Goal: Task Accomplishment & Management: Complete application form

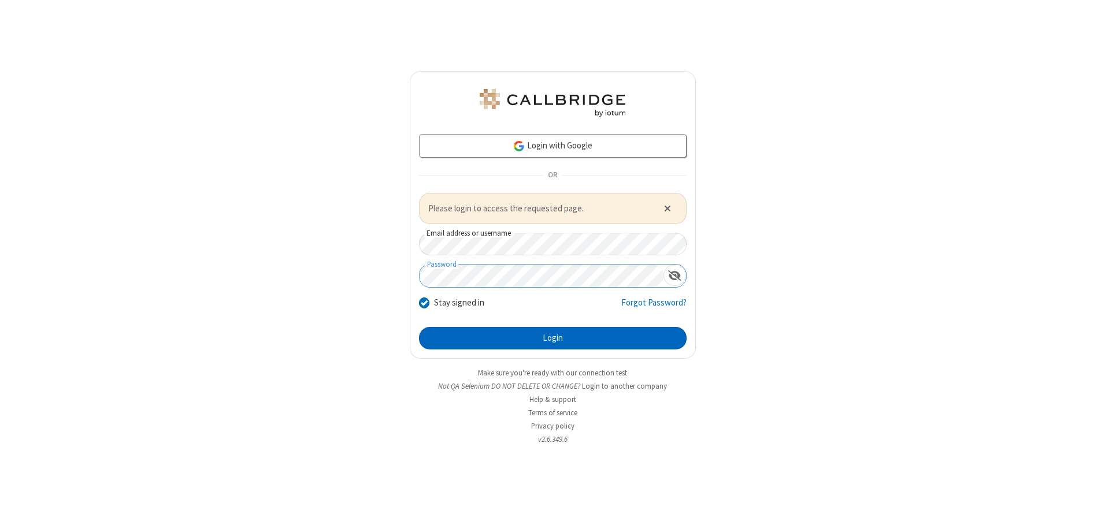
click at [553, 338] on button "Login" at bounding box center [553, 338] width 268 height 23
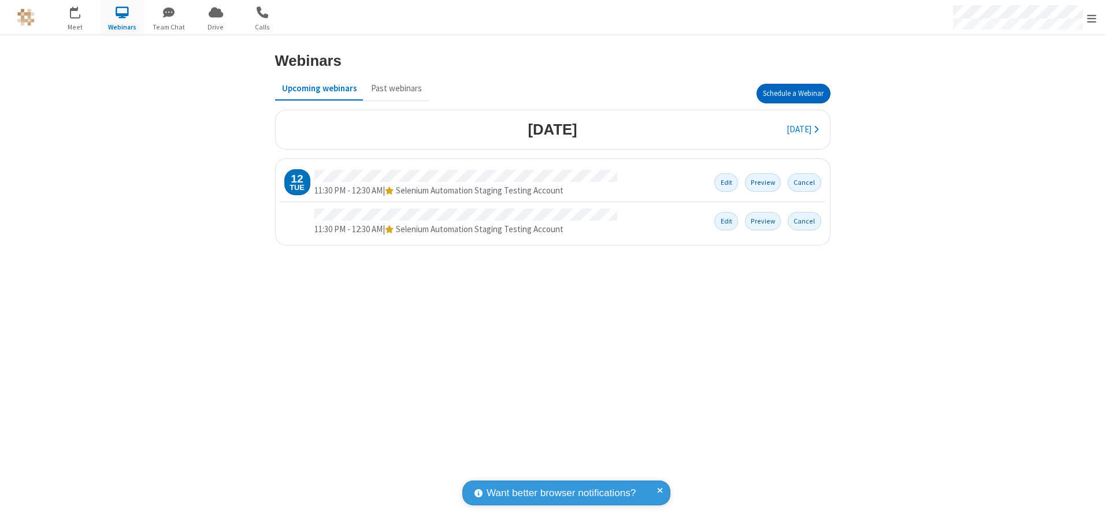
click at [793, 94] on button "Schedule a Webinar" at bounding box center [794, 94] width 74 height 20
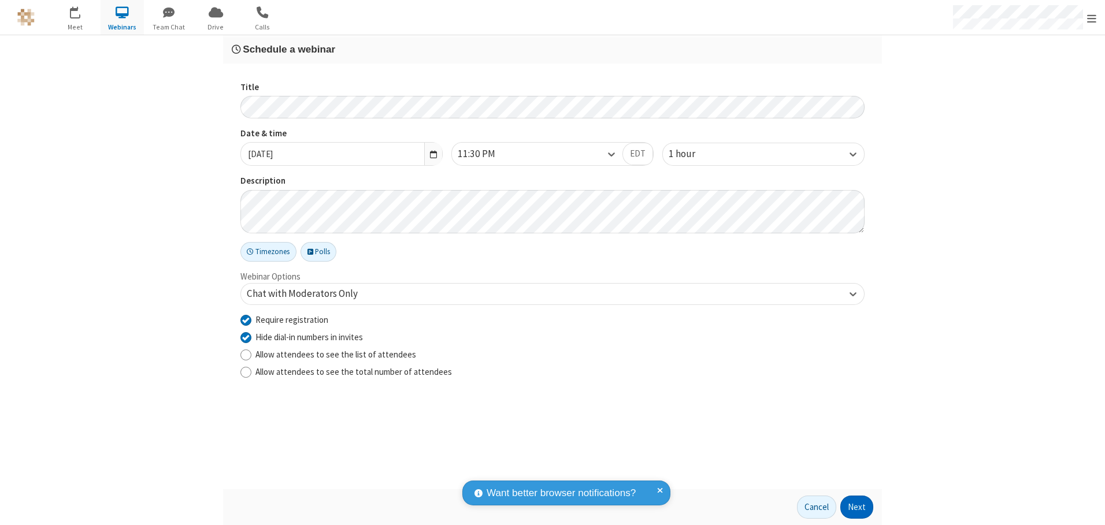
click at [857, 508] on button "Next" at bounding box center [857, 507] width 33 height 23
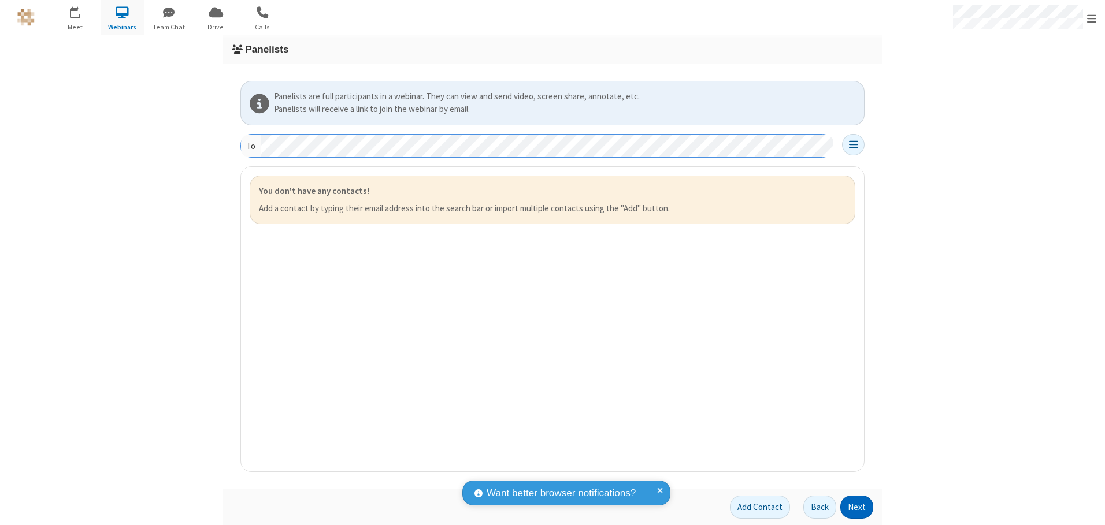
click at [857, 508] on button "Next" at bounding box center [857, 507] width 33 height 23
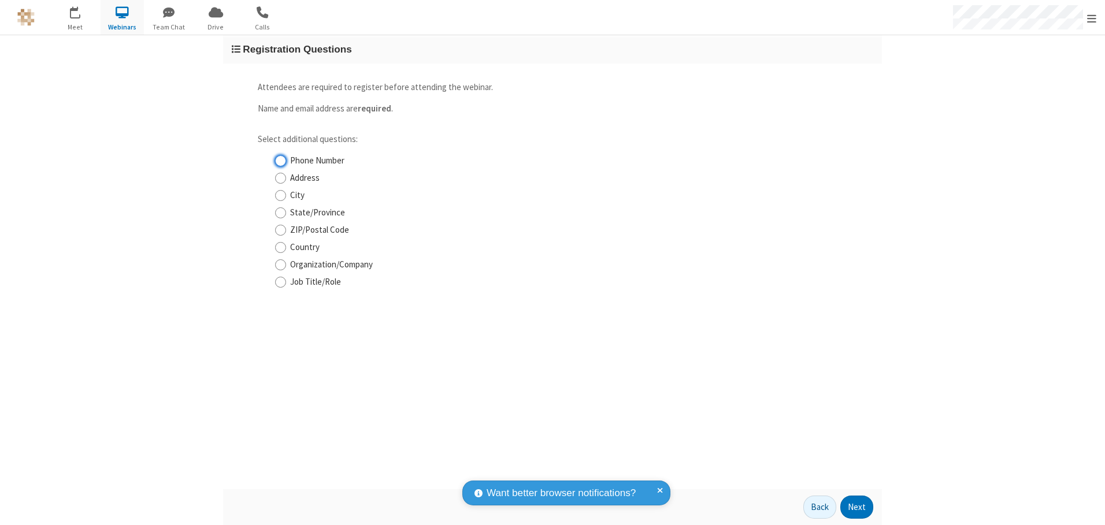
click at [280, 161] on input "Phone Number" at bounding box center [280, 161] width 11 height 12
checkbox input "true"
click at [857, 508] on button "Next" at bounding box center [857, 507] width 33 height 23
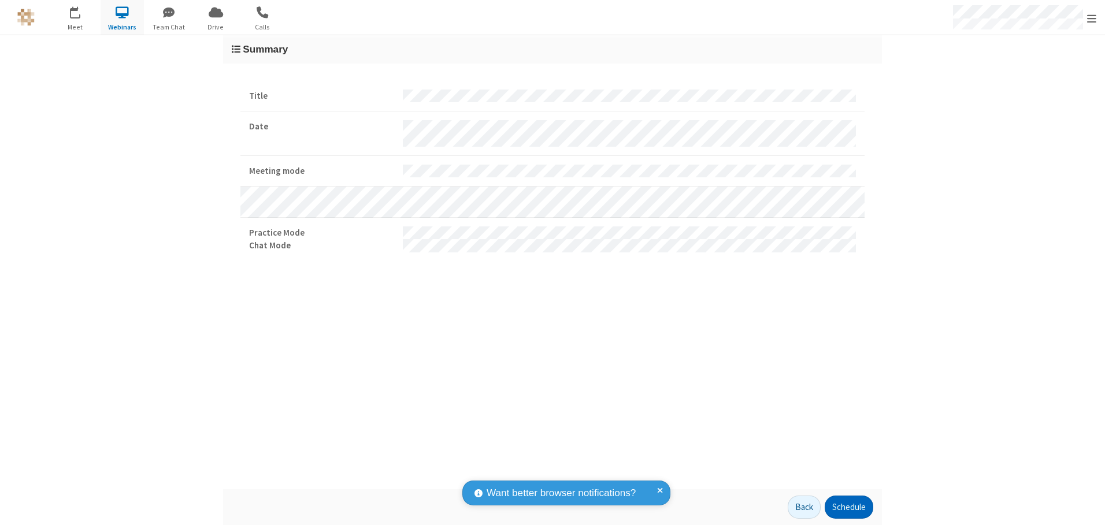
click at [849, 508] on button "Schedule" at bounding box center [849, 507] width 49 height 23
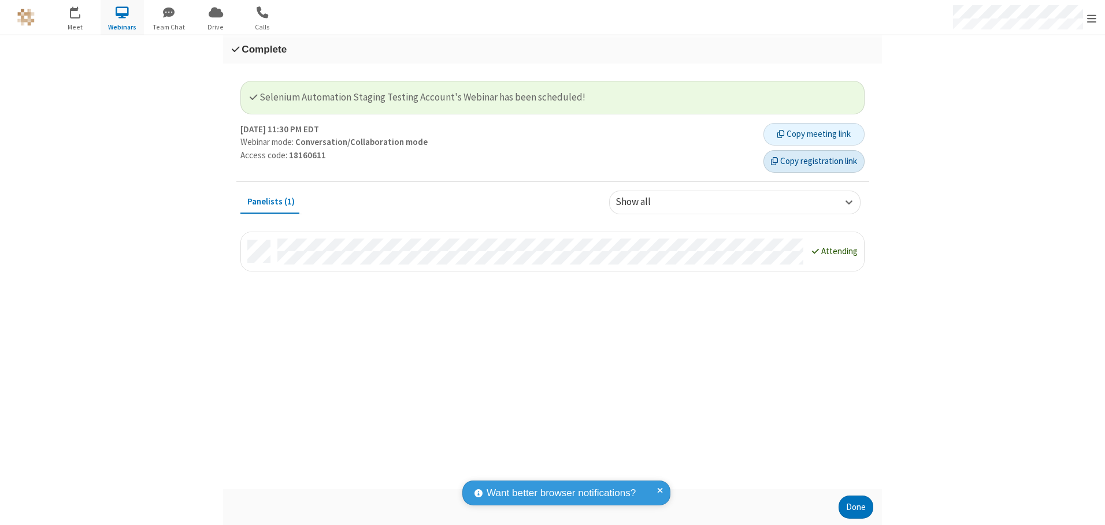
click at [814, 161] on button "Copy registration link" at bounding box center [814, 161] width 101 height 23
click at [856, 508] on button "Done" at bounding box center [856, 507] width 35 height 23
